Goal: Communication & Community: Answer question/provide support

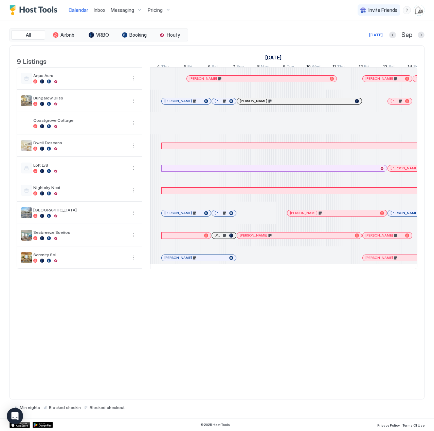
scroll to position [0, 377]
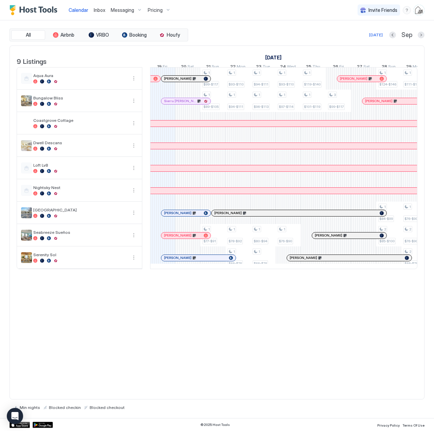
drag, startPoint x: 0, startPoint y: 0, endPoint x: 101, endPoint y: 10, distance: 102.0
click at [101, 10] on span "Inbox" at bounding box center [100, 10] width 12 height 6
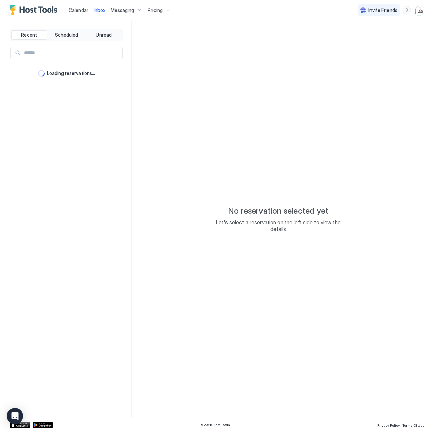
type textarea "*"
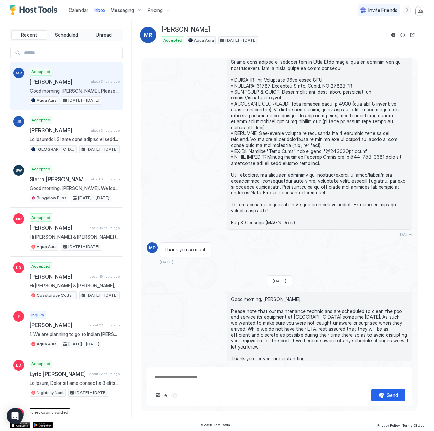
scroll to position [565, 0]
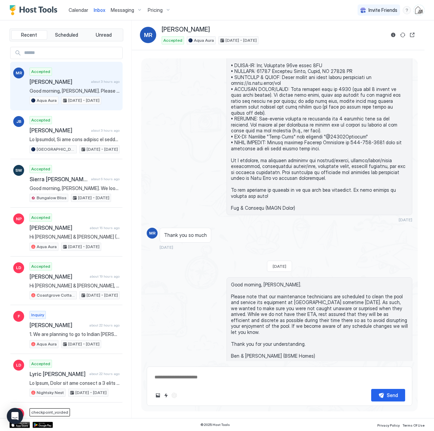
click at [79, 12] on span "Calendar" at bounding box center [79, 10] width 20 height 6
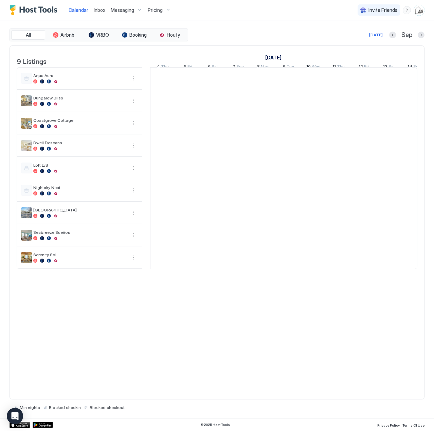
scroll to position [0, 377]
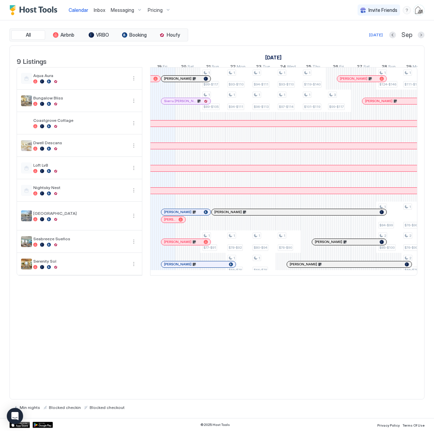
click at [100, 10] on span "Inbox" at bounding box center [100, 10] width 12 height 6
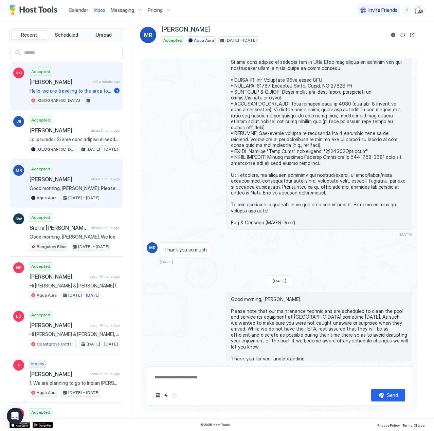
scroll to position [565, 0]
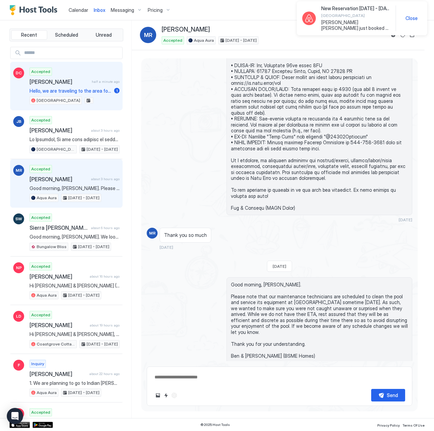
click at [54, 88] on span "Hello, we are traveling to the area for my father's wedding on [DATE]. I was wo…" at bounding box center [71, 91] width 82 height 6
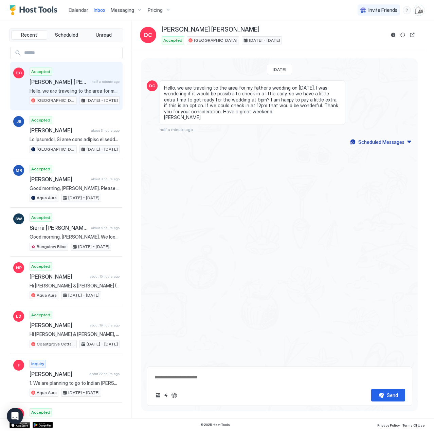
click at [80, 7] on span "Calendar" at bounding box center [79, 10] width 20 height 6
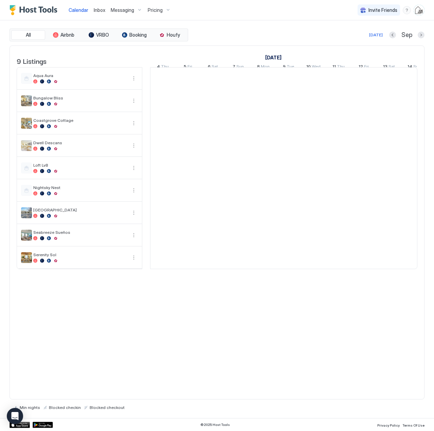
scroll to position [0, 377]
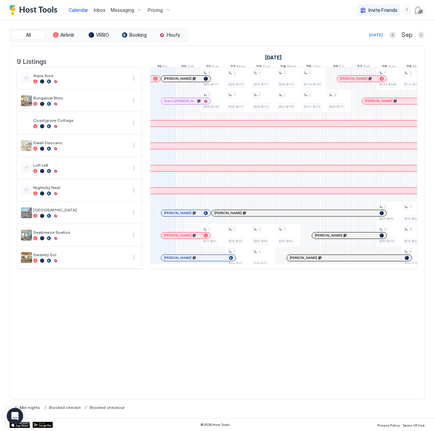
click at [97, 10] on span "Inbox" at bounding box center [100, 10] width 12 height 6
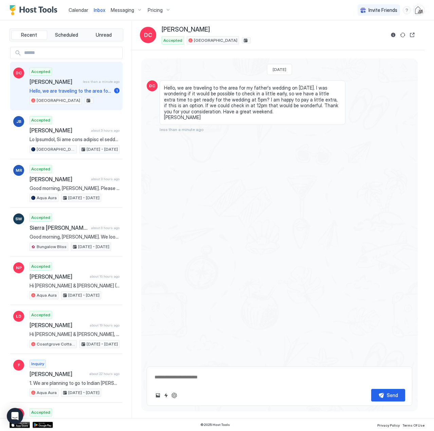
scroll to position [20, 0]
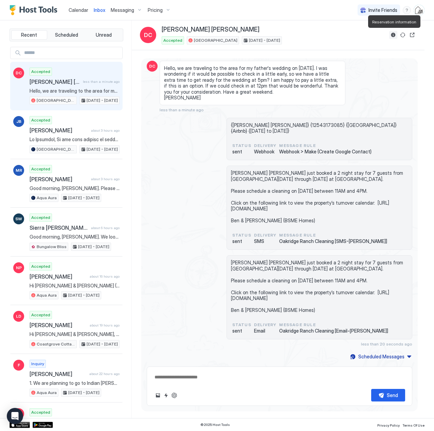
click at [390, 33] on button "Reservation information" at bounding box center [393, 35] width 8 height 8
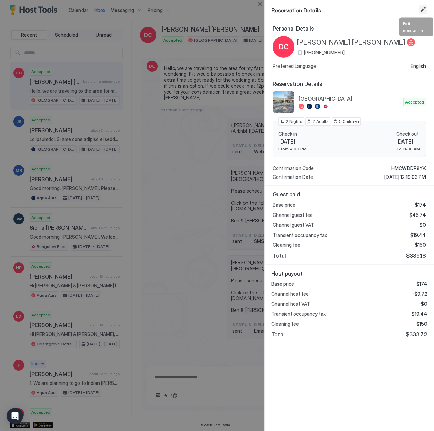
click at [420, 8] on button "Edit reservation" at bounding box center [423, 9] width 8 height 8
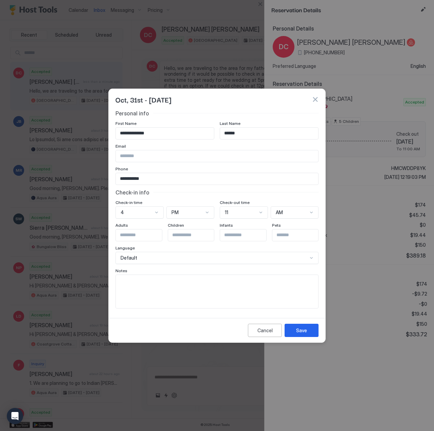
click at [143, 134] on input "**********" at bounding box center [165, 134] width 98 height 12
type input "******"
click at [307, 333] on button "Save" at bounding box center [301, 330] width 34 height 13
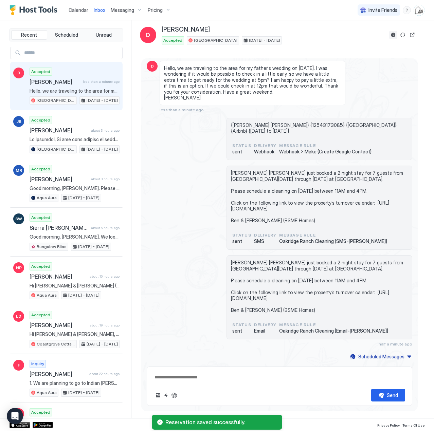
click at [393, 35] on button "Reservation information" at bounding box center [393, 35] width 8 height 8
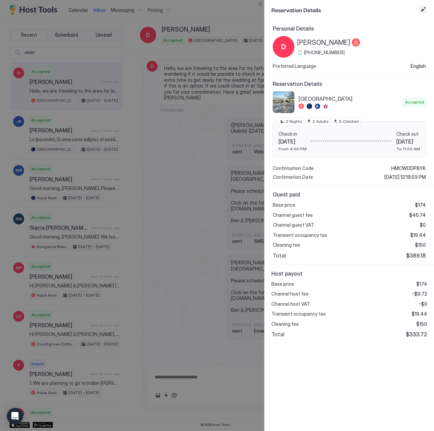
click at [425, 11] on button "Edit reservation" at bounding box center [423, 9] width 8 height 8
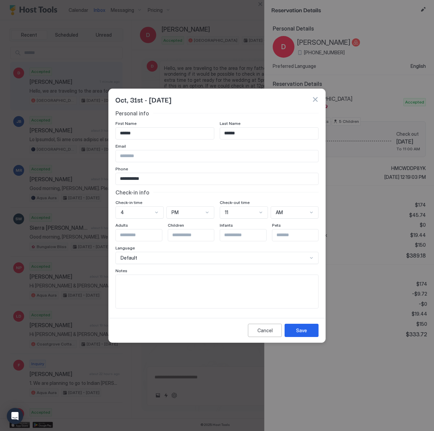
click at [249, 136] on input "******" at bounding box center [269, 134] width 98 height 12
type input "******"
click at [304, 333] on div "Save" at bounding box center [301, 330] width 11 height 7
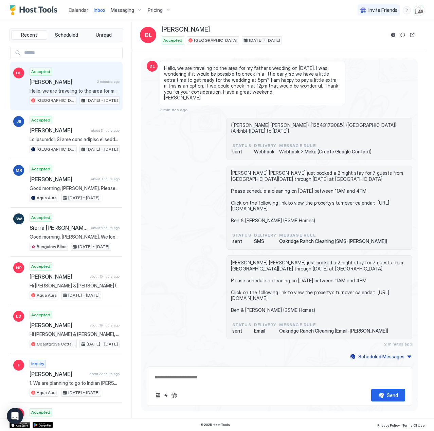
click at [82, 8] on span "Calendar" at bounding box center [79, 10] width 20 height 6
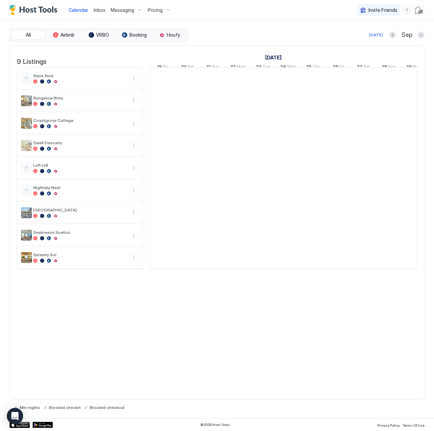
scroll to position [0, 377]
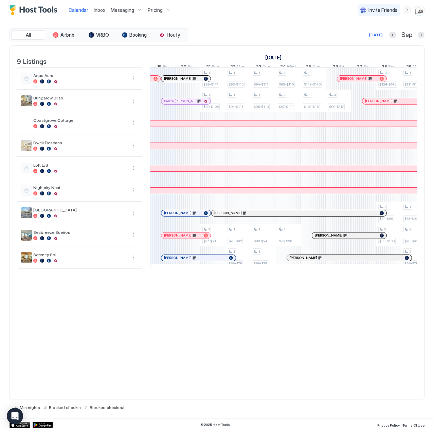
click at [416, 36] on div "Sep" at bounding box center [406, 35] width 35 height 8
click at [418, 36] on button "Next month" at bounding box center [420, 35] width 7 height 7
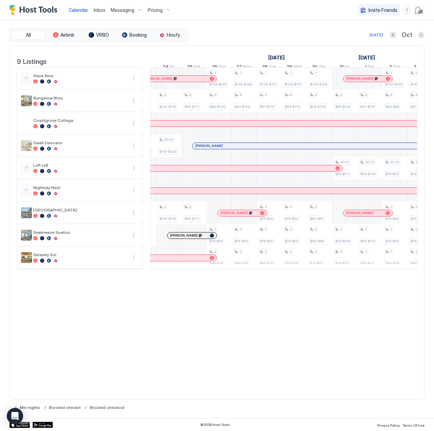
scroll to position [0, 0]
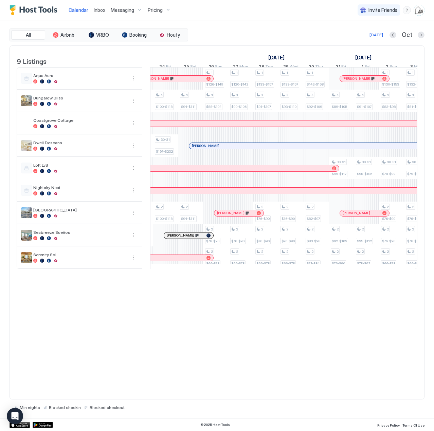
click at [349, 216] on div at bounding box center [349, 212] width 5 height 5
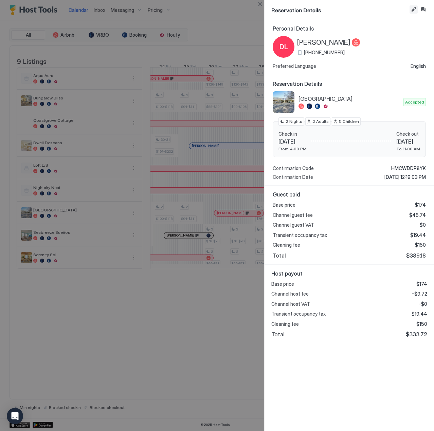
click at [411, 10] on button "Edit reservation" at bounding box center [413, 9] width 8 height 8
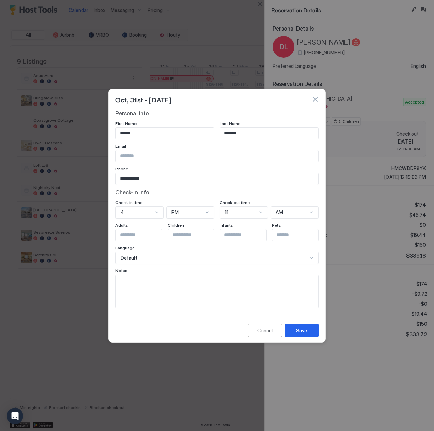
click at [164, 281] on textarea "Input Field" at bounding box center [217, 291] width 202 height 33
type textarea "**********"
click at [297, 324] on button "Save" at bounding box center [301, 330] width 34 height 13
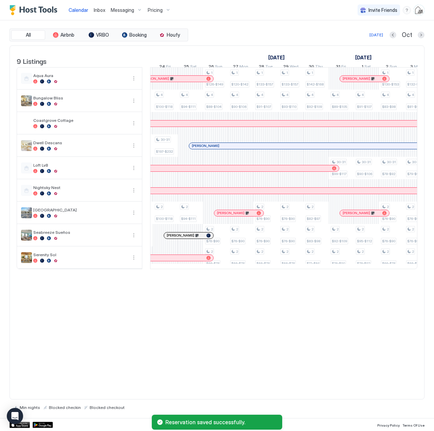
click at [349, 216] on div at bounding box center [348, 212] width 5 height 5
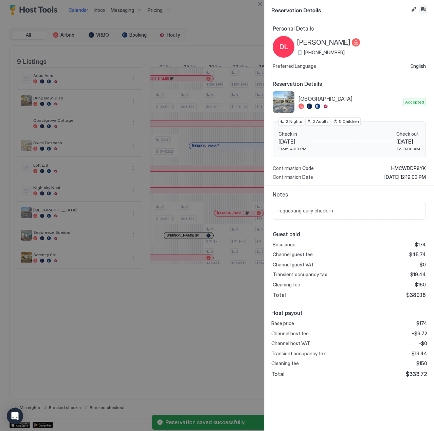
click at [424, 8] on button "Inbox" at bounding box center [423, 9] width 8 height 8
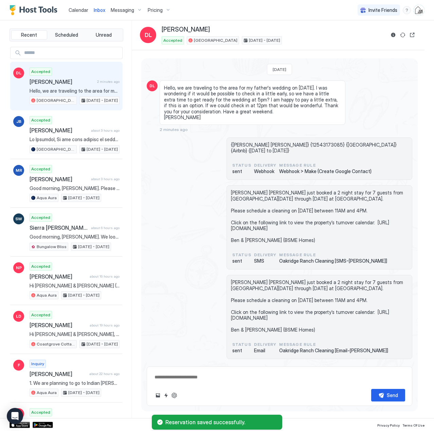
scroll to position [20, 0]
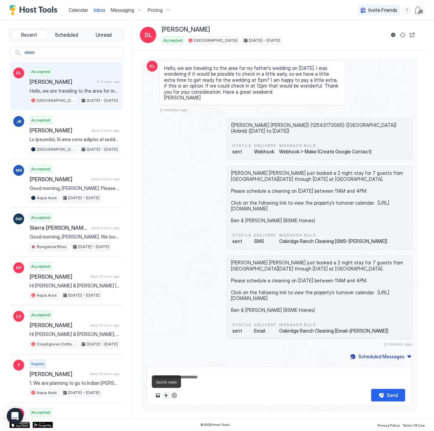
click at [167, 395] on button "Quick reply" at bounding box center [166, 395] width 8 height 8
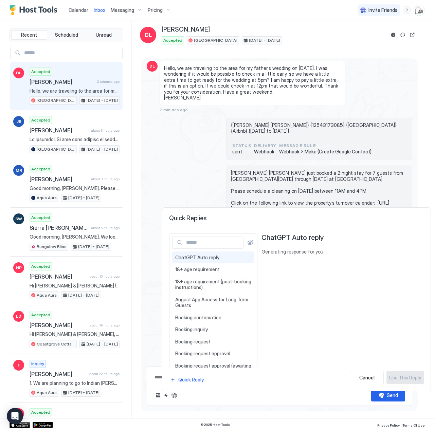
click at [211, 246] on input "Input Field" at bounding box center [213, 243] width 60 height 12
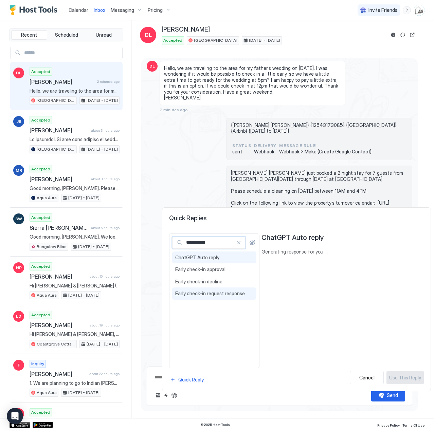
type input "**********"
click at [210, 294] on span "Early check-in request response" at bounding box center [214, 294] width 78 height 6
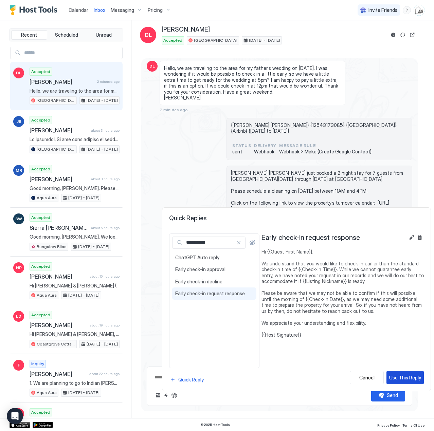
click at [397, 377] on div "Use This Reply" at bounding box center [405, 377] width 32 height 7
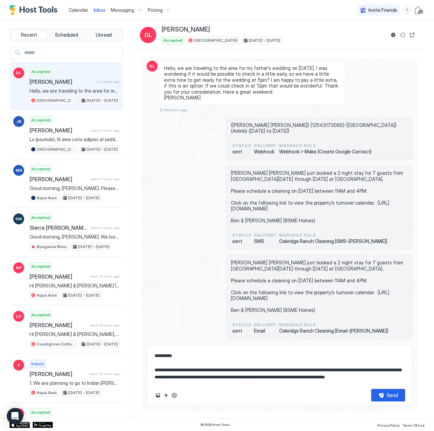
click at [242, 374] on textarea "**********" at bounding box center [279, 367] width 251 height 34
type textarea "**********"
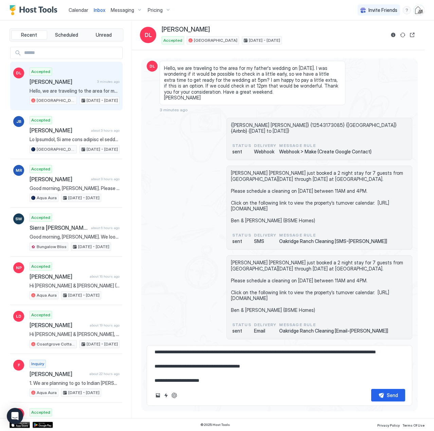
scroll to position [61, 0]
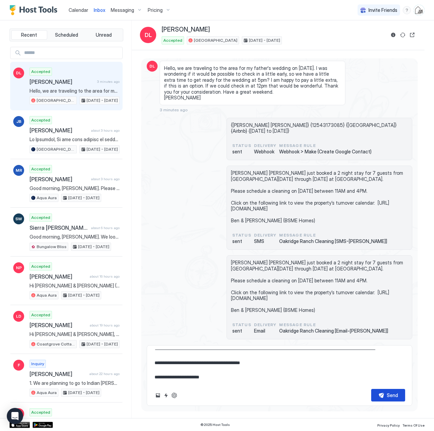
click at [394, 398] on div "Send" at bounding box center [392, 395] width 11 height 7
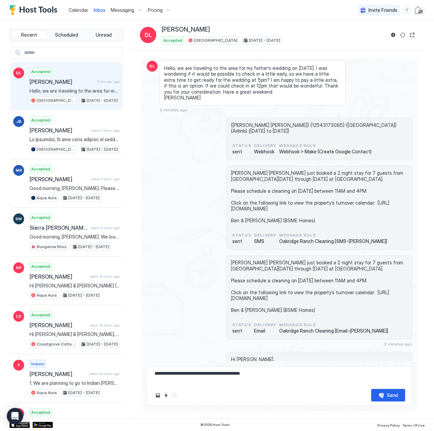
scroll to position [0, 0]
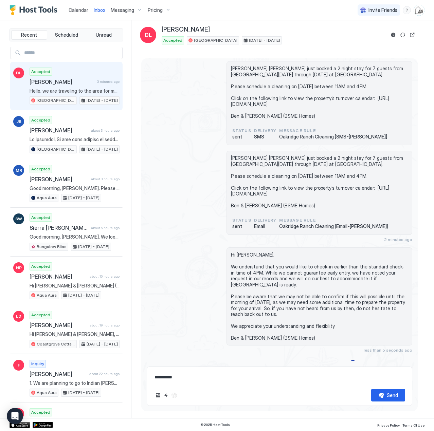
drag, startPoint x: 81, startPoint y: 10, endPoint x: 55, endPoint y: 17, distance: 27.5
click at [81, 10] on span "Calendar" at bounding box center [79, 10] width 20 height 6
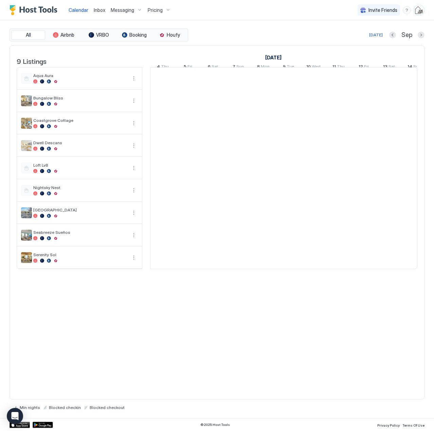
scroll to position [0, 377]
